Goal: Find specific page/section: Find specific page/section

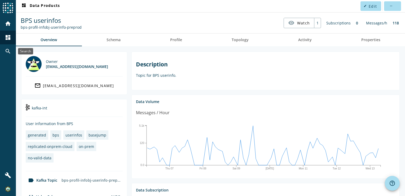
click at [4, 51] on div "search" at bounding box center [8, 51] width 14 height 14
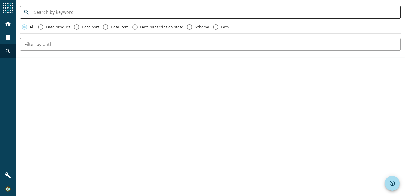
click at [248, 17] on div at bounding box center [215, 12] width 363 height 13
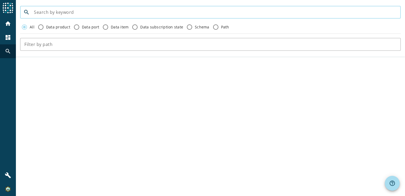
click at [244, 14] on input at bounding box center [215, 12] width 363 height 6
click at [263, 5] on form "search All Data product Data port Data item Data subscription state Schema Path" at bounding box center [211, 28] width 390 height 49
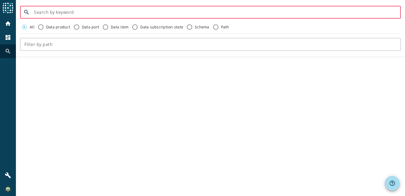
click at [275, 13] on input at bounding box center [215, 12] width 363 height 6
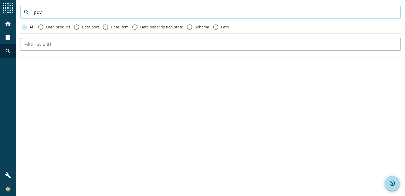
type input "pdv"
click at [8, 36] on mat-icon "dashboard" at bounding box center [8, 37] width 6 height 6
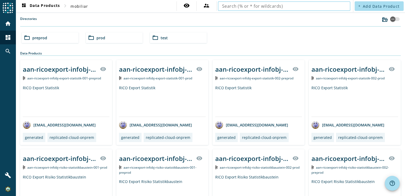
click at [278, 9] on input "text" at bounding box center [284, 6] width 124 height 6
type input "pdv"
click at [346, 31] on div "folder_open preprod folder_open prod folder_open test" at bounding box center [211, 37] width 382 height 15
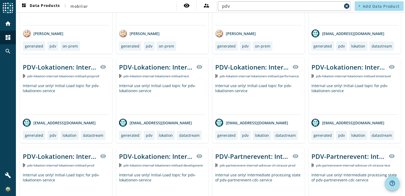
scroll to position [10950, 0]
